Goal: Information Seeking & Learning: Learn about a topic

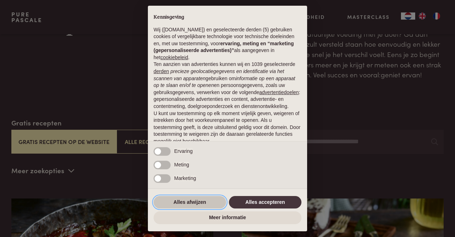
click at [206, 201] on button "Alles afwijzen" at bounding box center [190, 202] width 73 height 13
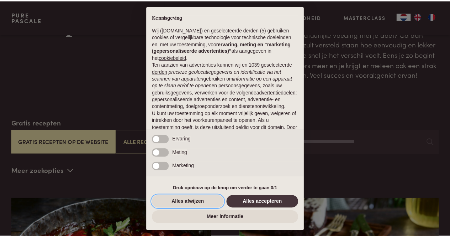
scroll to position [49, 0]
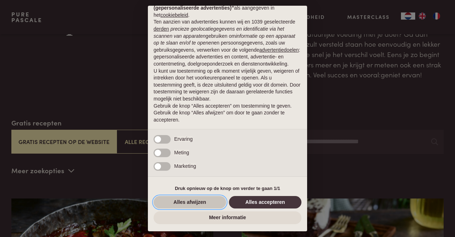
click at [195, 198] on button "Alles afwijzen" at bounding box center [190, 202] width 73 height 13
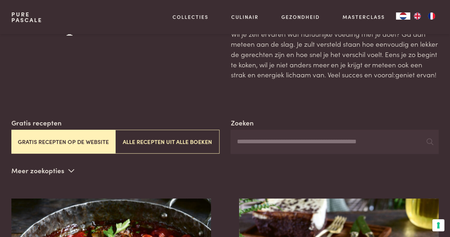
click at [291, 145] on input "Zoeken" at bounding box center [334, 141] width 208 height 24
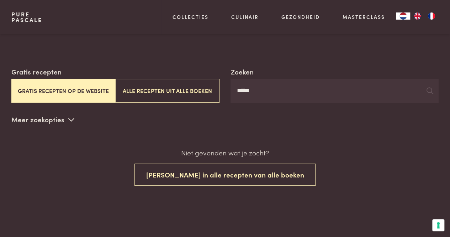
scroll to position [97, 0]
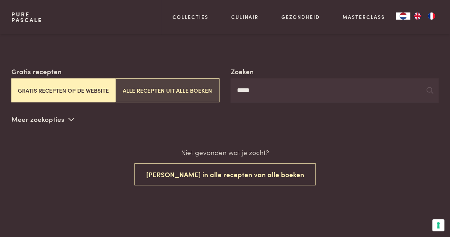
click at [159, 96] on button "Alle recepten uit alle boeken" at bounding box center [167, 90] width 104 height 24
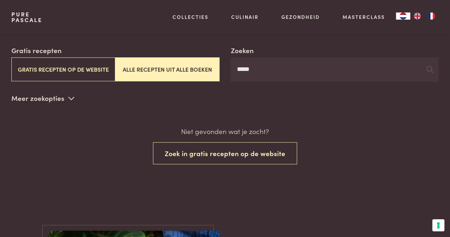
scroll to position [118, 0]
click at [254, 63] on input "*****" at bounding box center [334, 69] width 208 height 24
type input "*"
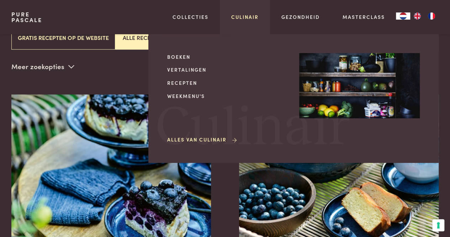
scroll to position [132, 0]
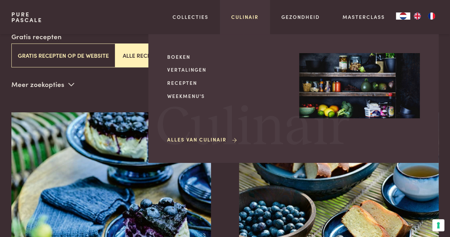
type input "****"
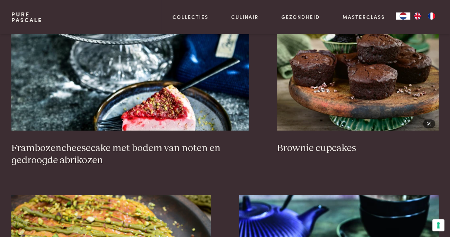
scroll to position [655, 0]
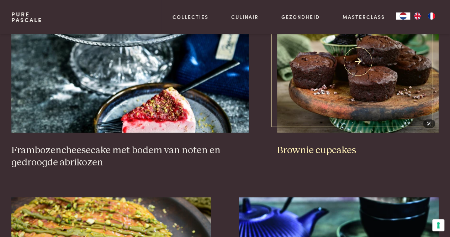
click at [351, 103] on img at bounding box center [357, 61] width 161 height 142
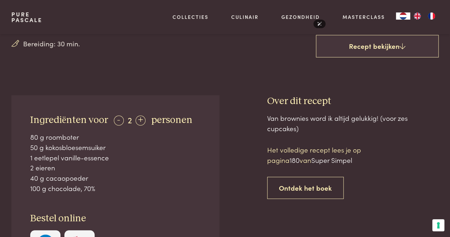
scroll to position [192, 0]
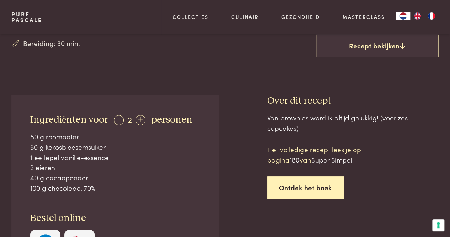
click at [301, 185] on link "Ontdek het boek" at bounding box center [305, 187] width 76 height 22
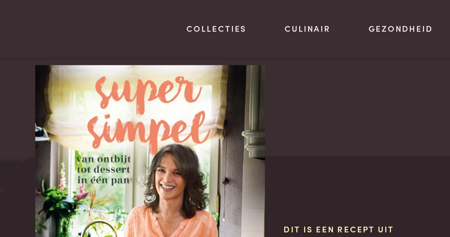
scroll to position [565, 0]
